Goal: Navigation & Orientation: Find specific page/section

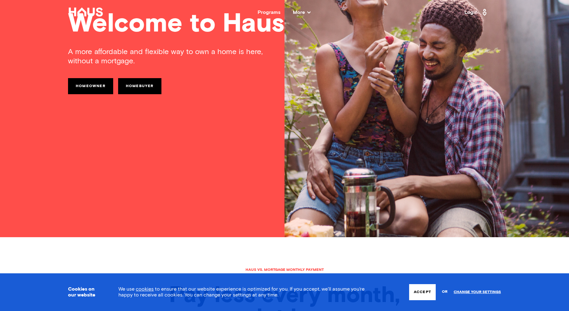
scroll to position [162, 0]
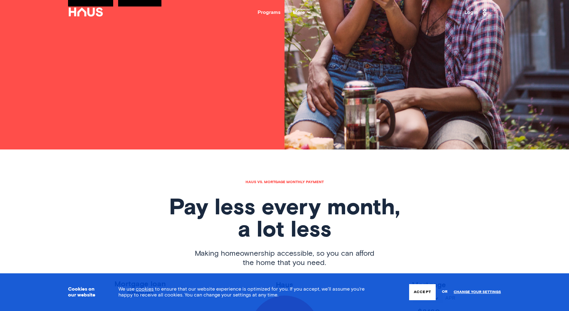
click at [427, 291] on button "Accept" at bounding box center [422, 292] width 27 height 16
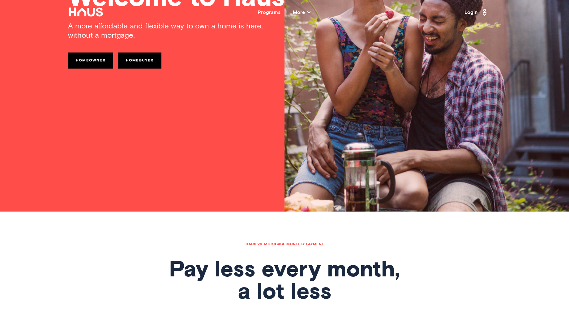
scroll to position [0, 0]
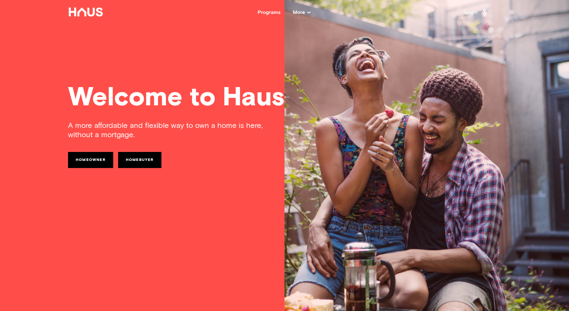
click at [307, 10] on span "More" at bounding box center [302, 12] width 18 height 5
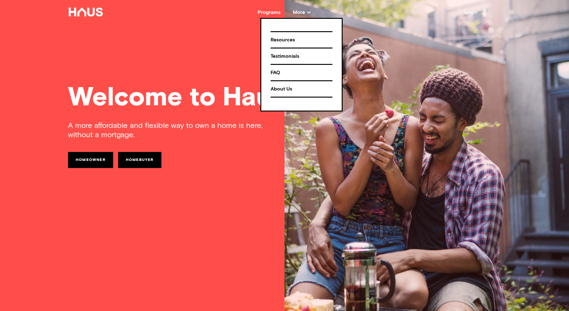
click at [289, 57] on div "Testimonials" at bounding box center [301, 56] width 62 height 11
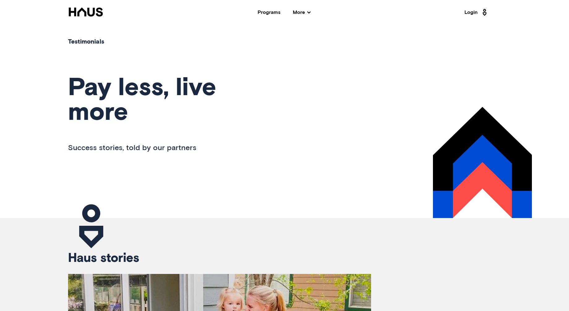
click at [267, 13] on div "Programs" at bounding box center [268, 12] width 23 height 5
